Goal: Check status: Check status

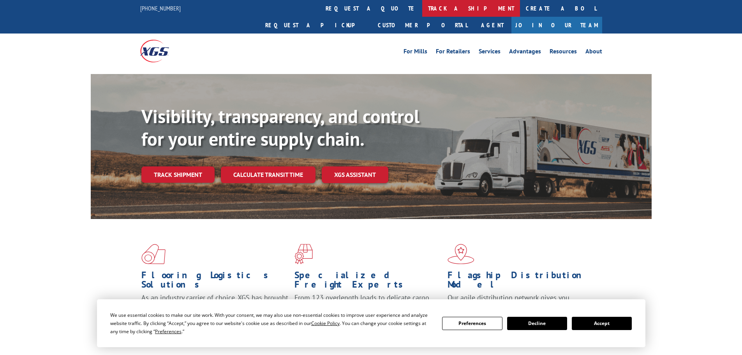
click at [422, 10] on link "track a shipment" at bounding box center [471, 8] width 98 height 17
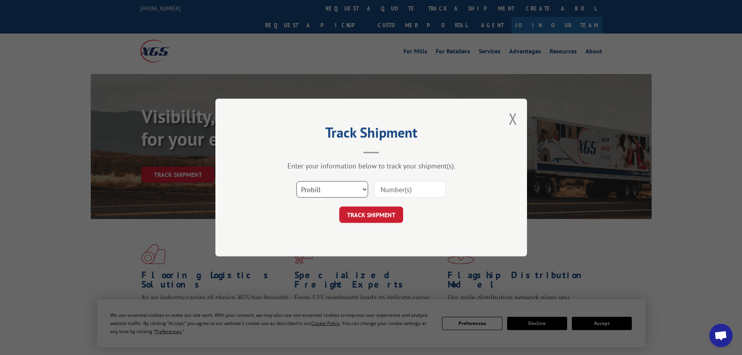
click at [339, 185] on select "Select category... Probill BOL PO" at bounding box center [332, 189] width 72 height 16
select select "bol"
click at [296, 181] on select "Select category... Probill BOL PO" at bounding box center [332, 189] width 72 height 16
paste input "452706"
type input "452706"
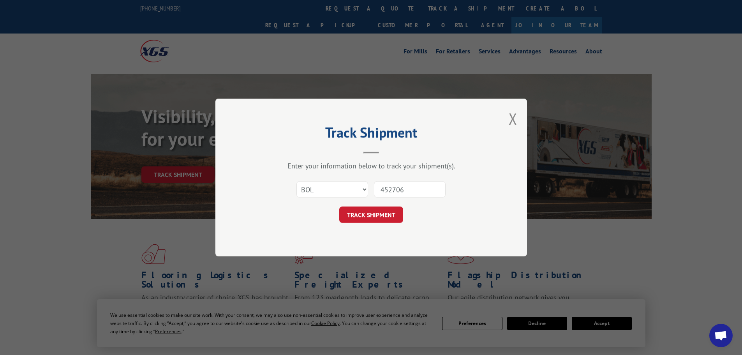
click button "TRACK SHIPMENT" at bounding box center [371, 214] width 64 height 16
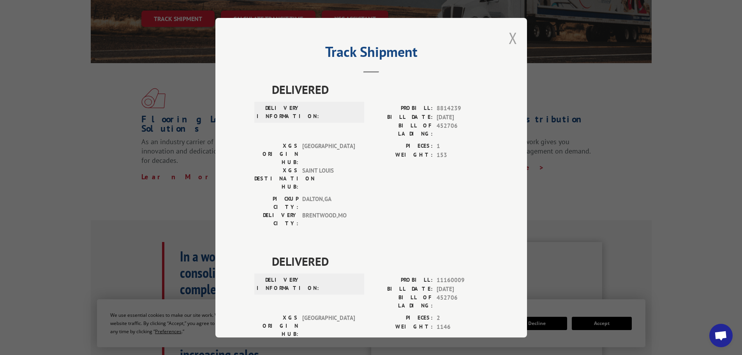
click at [509, 41] on button "Close modal" at bounding box center [513, 38] width 9 height 21
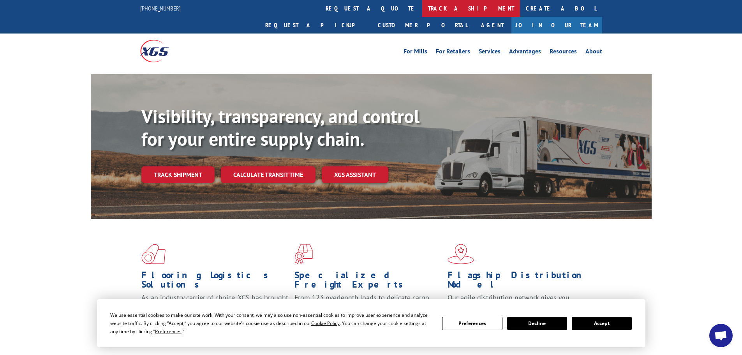
click at [422, 3] on link "track a shipment" at bounding box center [471, 8] width 98 height 17
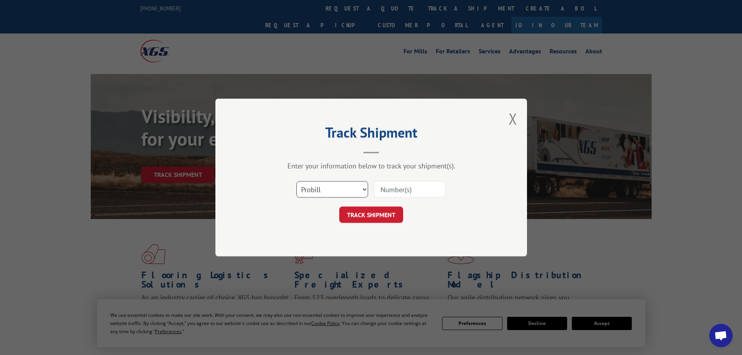
click at [341, 187] on select "Select category... Probill BOL PO" at bounding box center [332, 189] width 72 height 16
select select "po"
click at [296, 181] on select "Select category... Probill BOL PO" at bounding box center [332, 189] width 72 height 16
paste input "62522346"
type input "62522346"
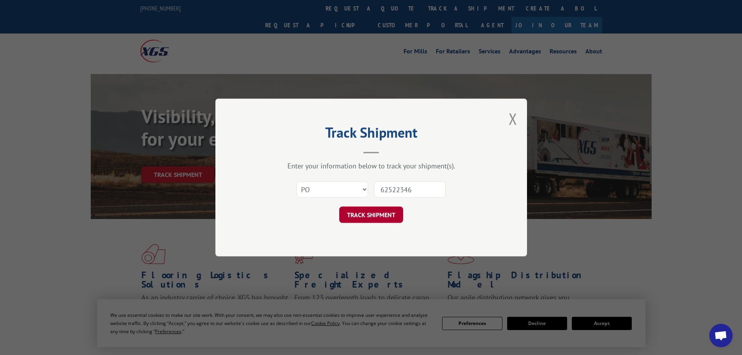
click at [377, 216] on button "TRACK SHIPMENT" at bounding box center [371, 214] width 64 height 16
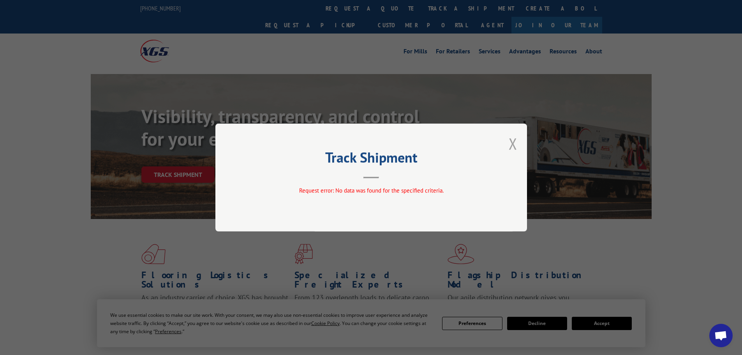
click at [514, 144] on button "Close modal" at bounding box center [513, 143] width 9 height 21
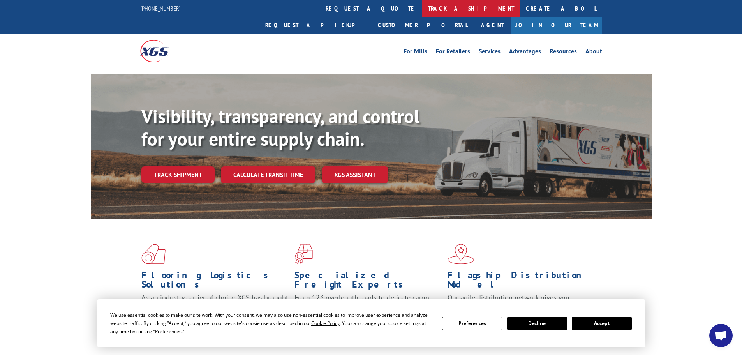
click at [422, 7] on link "track a shipment" at bounding box center [471, 8] width 98 height 17
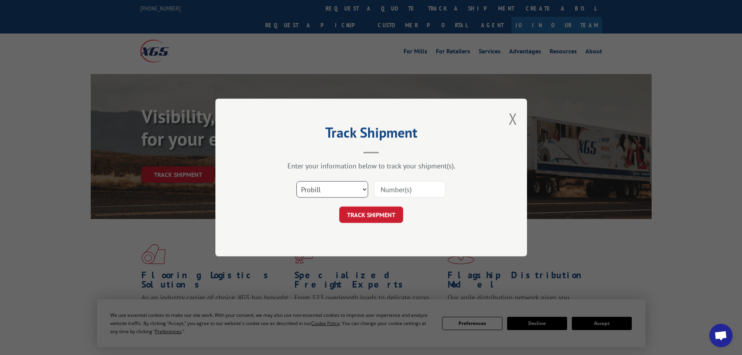
click at [334, 188] on select "Select category... Probill BOL PO" at bounding box center [332, 189] width 72 height 16
select select "po"
click at [296, 181] on select "Select category... Probill BOL PO" at bounding box center [332, 189] width 72 height 16
paste input "62486252"
type input "62486252"
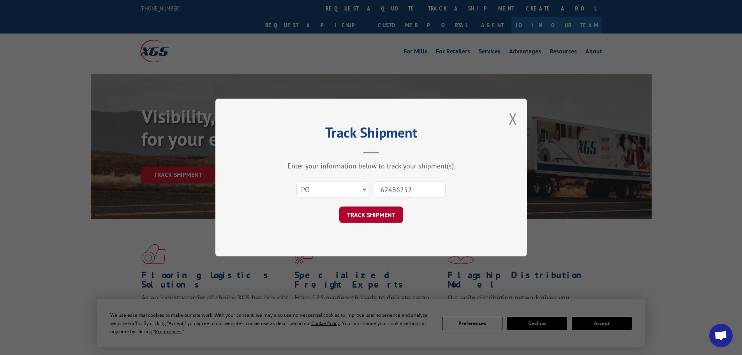
click at [385, 211] on button "TRACK SHIPMENT" at bounding box center [371, 214] width 64 height 16
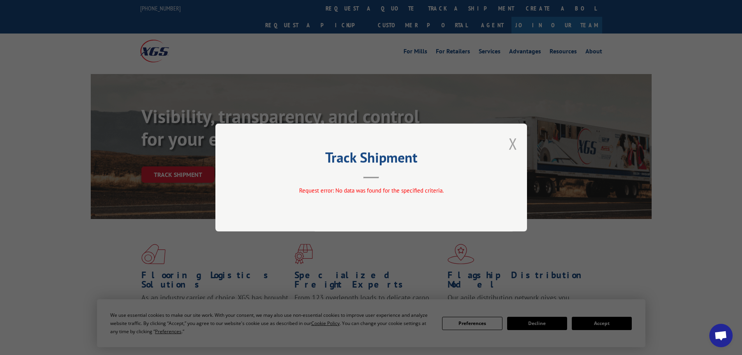
click at [513, 144] on button "Close modal" at bounding box center [513, 143] width 9 height 21
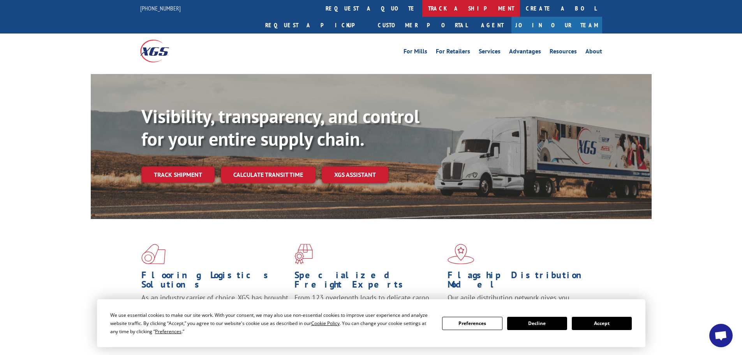
click at [422, 6] on link "track a shipment" at bounding box center [471, 8] width 98 height 17
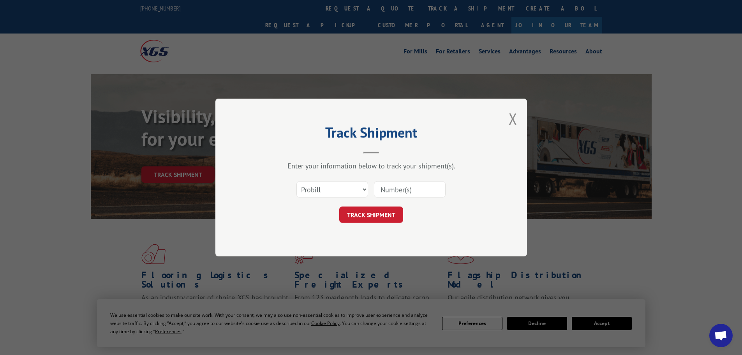
click at [389, 189] on input at bounding box center [410, 189] width 72 height 16
paste input "262099250908"
type input "262099250908"
click at [382, 215] on button "TRACK SHIPMENT" at bounding box center [371, 214] width 64 height 16
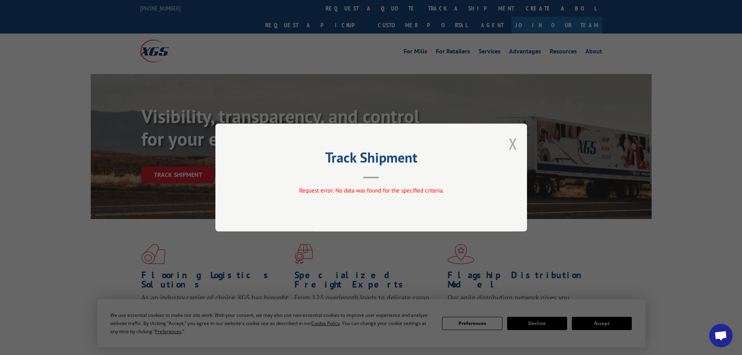
click at [512, 148] on button "Close modal" at bounding box center [513, 143] width 9 height 21
